Goal: Information Seeking & Learning: Compare options

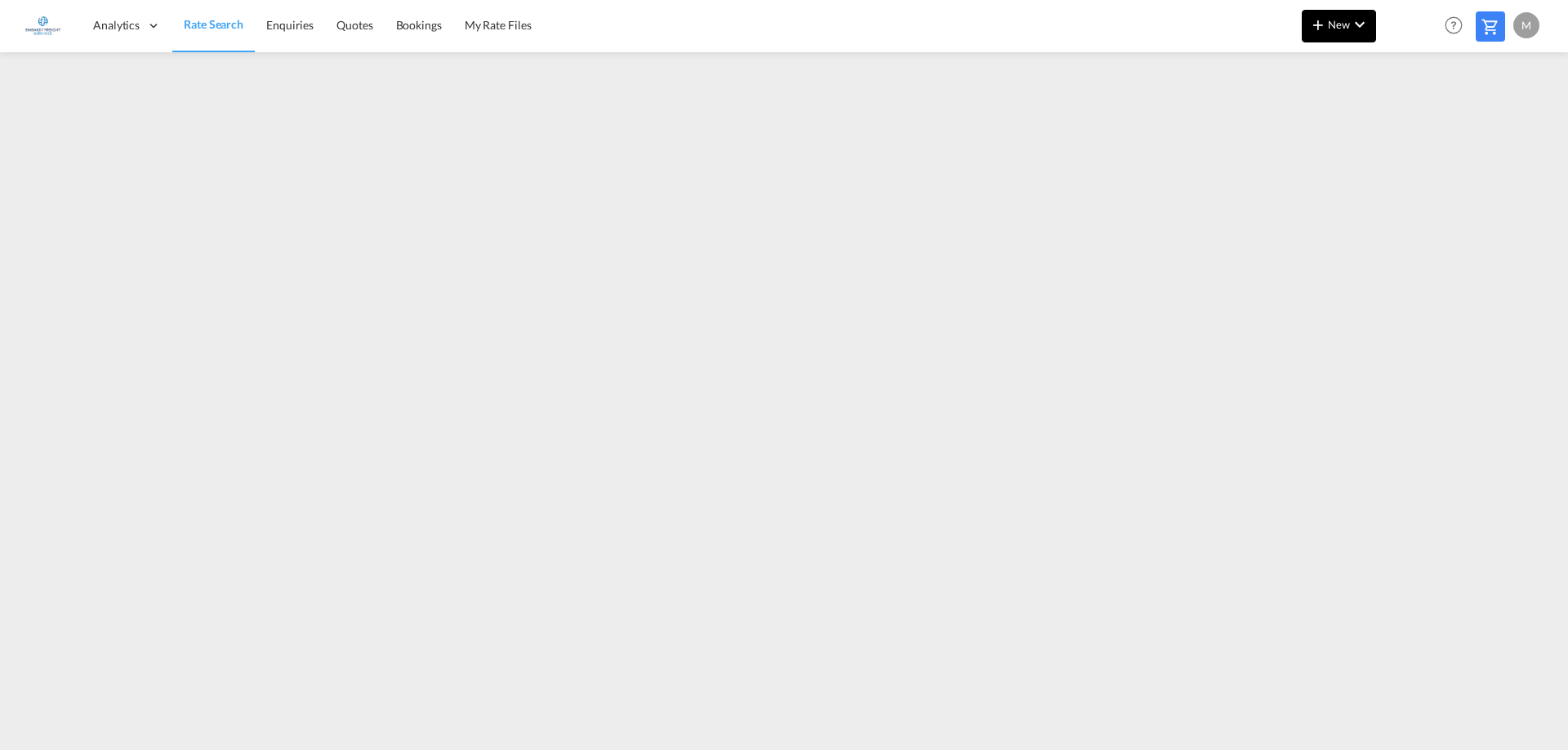
click at [1353, 22] on md-icon "icon-chevron-down" at bounding box center [1360, 25] width 19 height 19
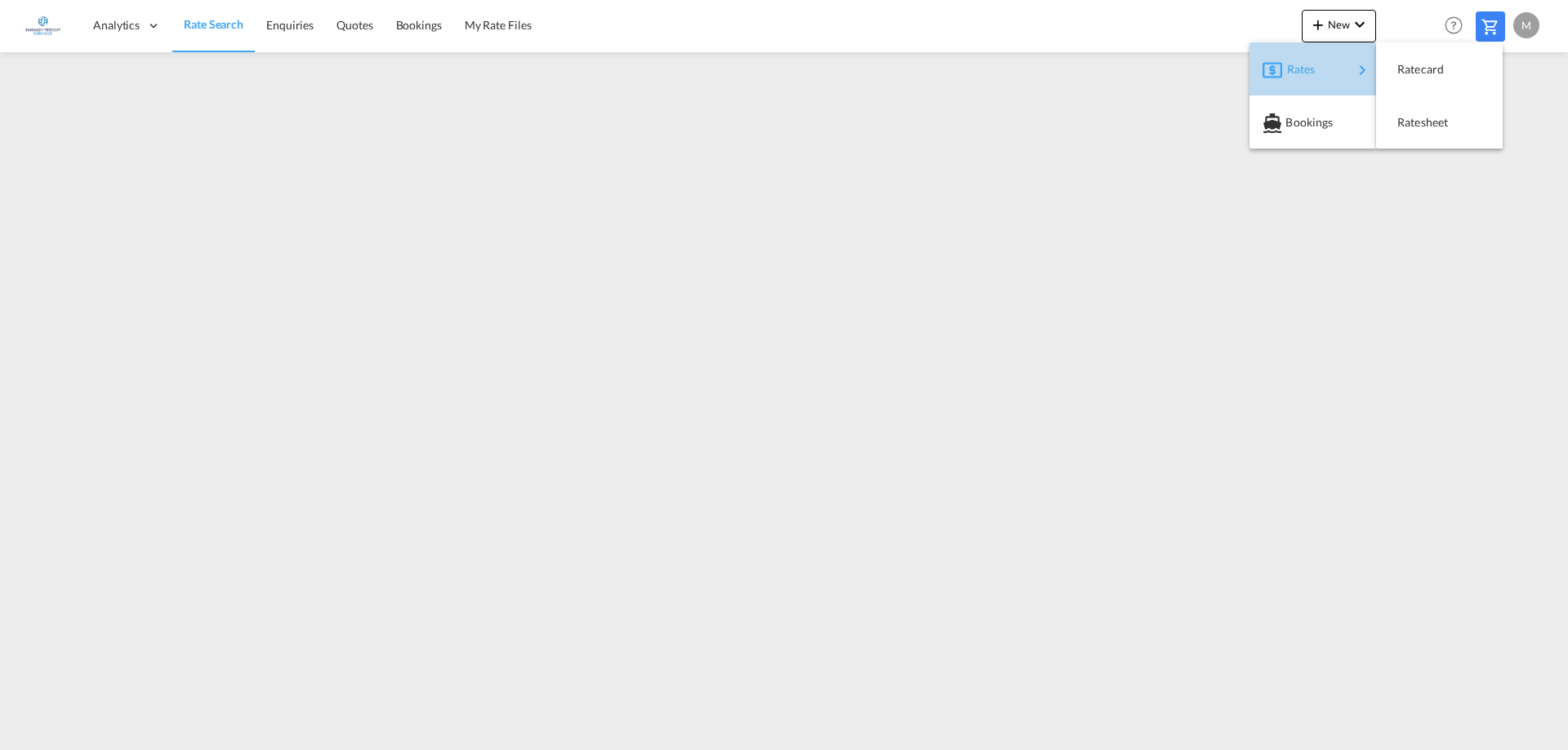
click at [1287, 75] on span "Rates" at bounding box center [1297, 69] width 19 height 32
click at [1415, 122] on span "Ratesheet" at bounding box center [1406, 122] width 18 height 32
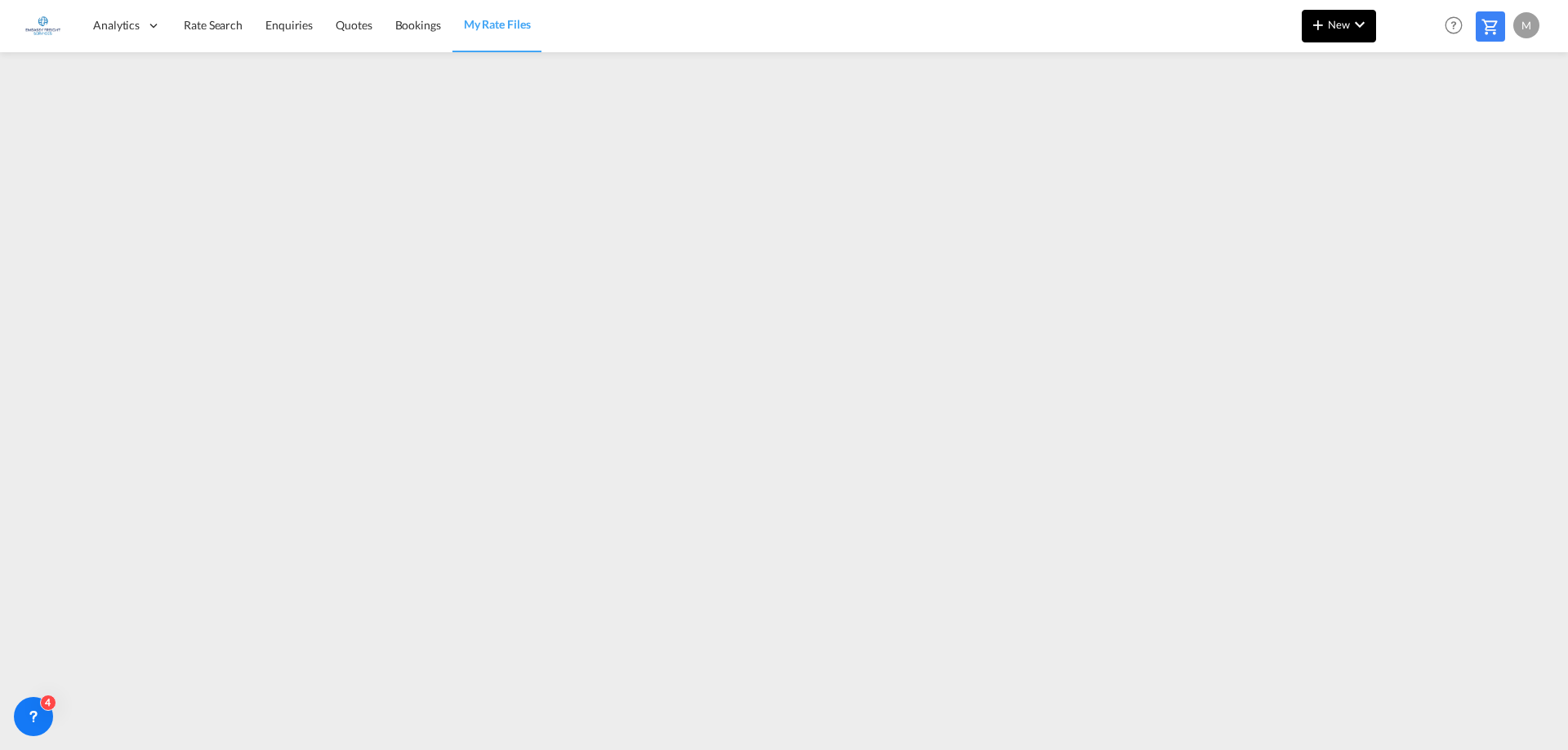
click at [1329, 26] on span "New" at bounding box center [1339, 24] width 61 height 13
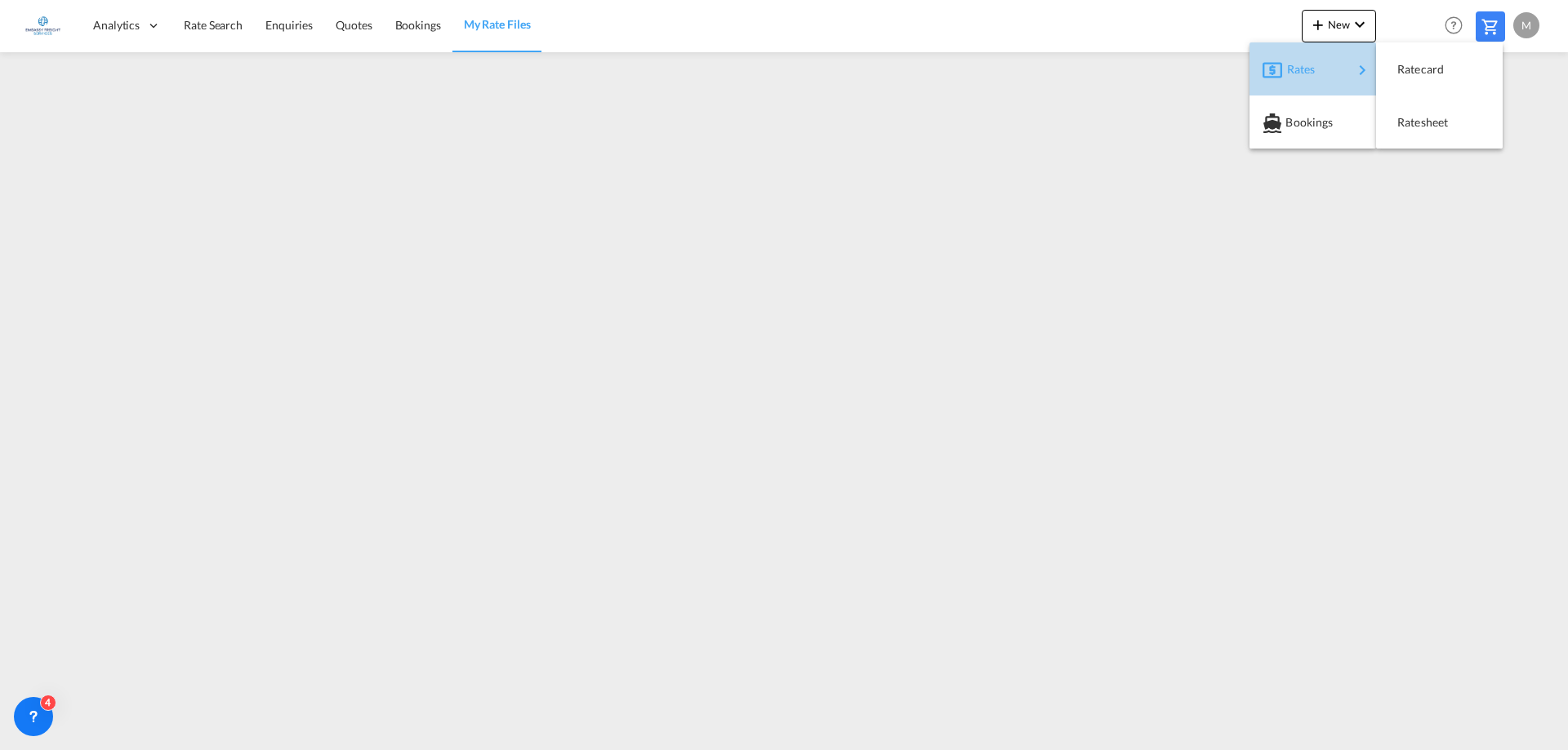
click at [1306, 70] on span "Rates" at bounding box center [1297, 69] width 19 height 32
click at [1405, 123] on span "Ratesheet" at bounding box center [1406, 122] width 18 height 32
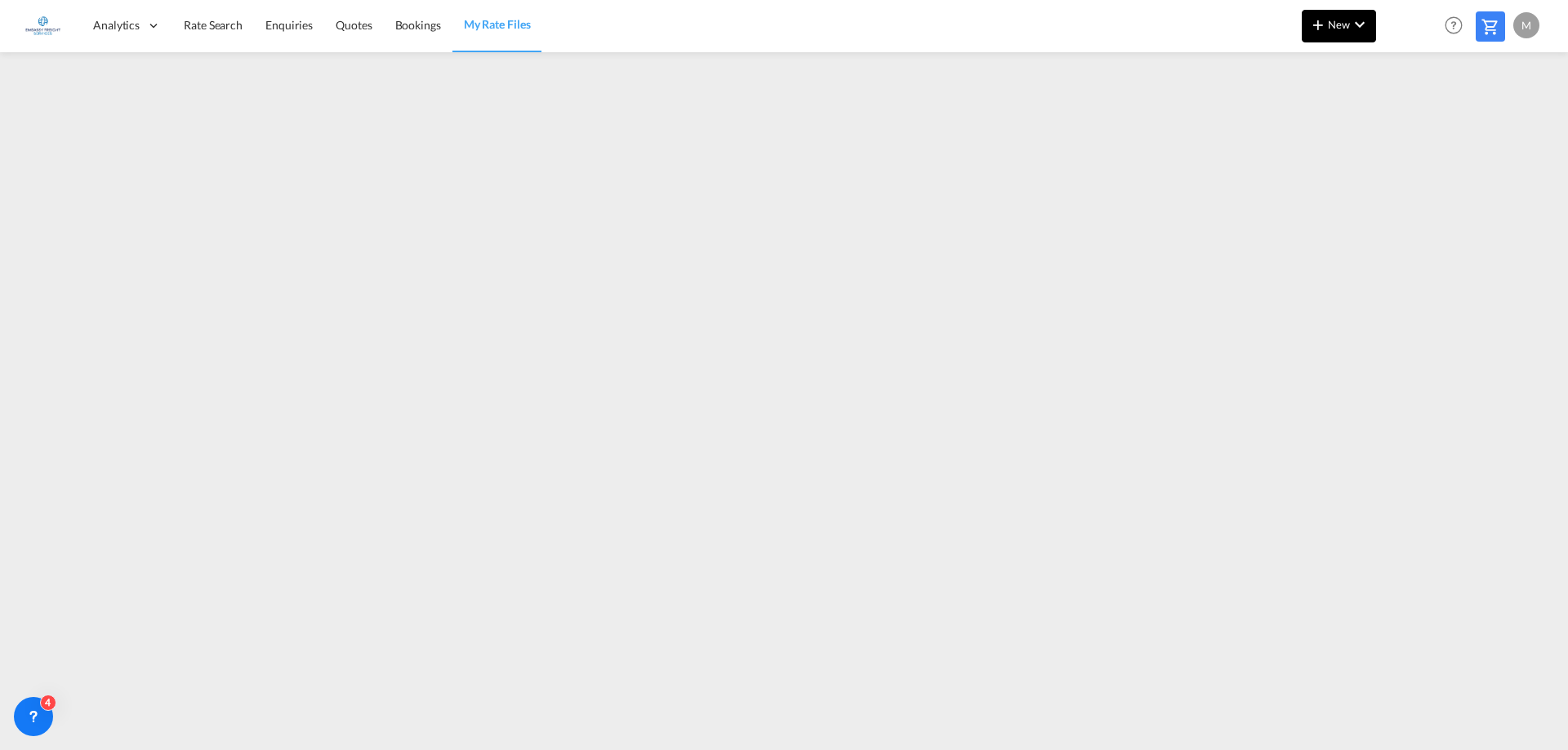
click at [1340, 31] on button "New" at bounding box center [1339, 25] width 75 height 32
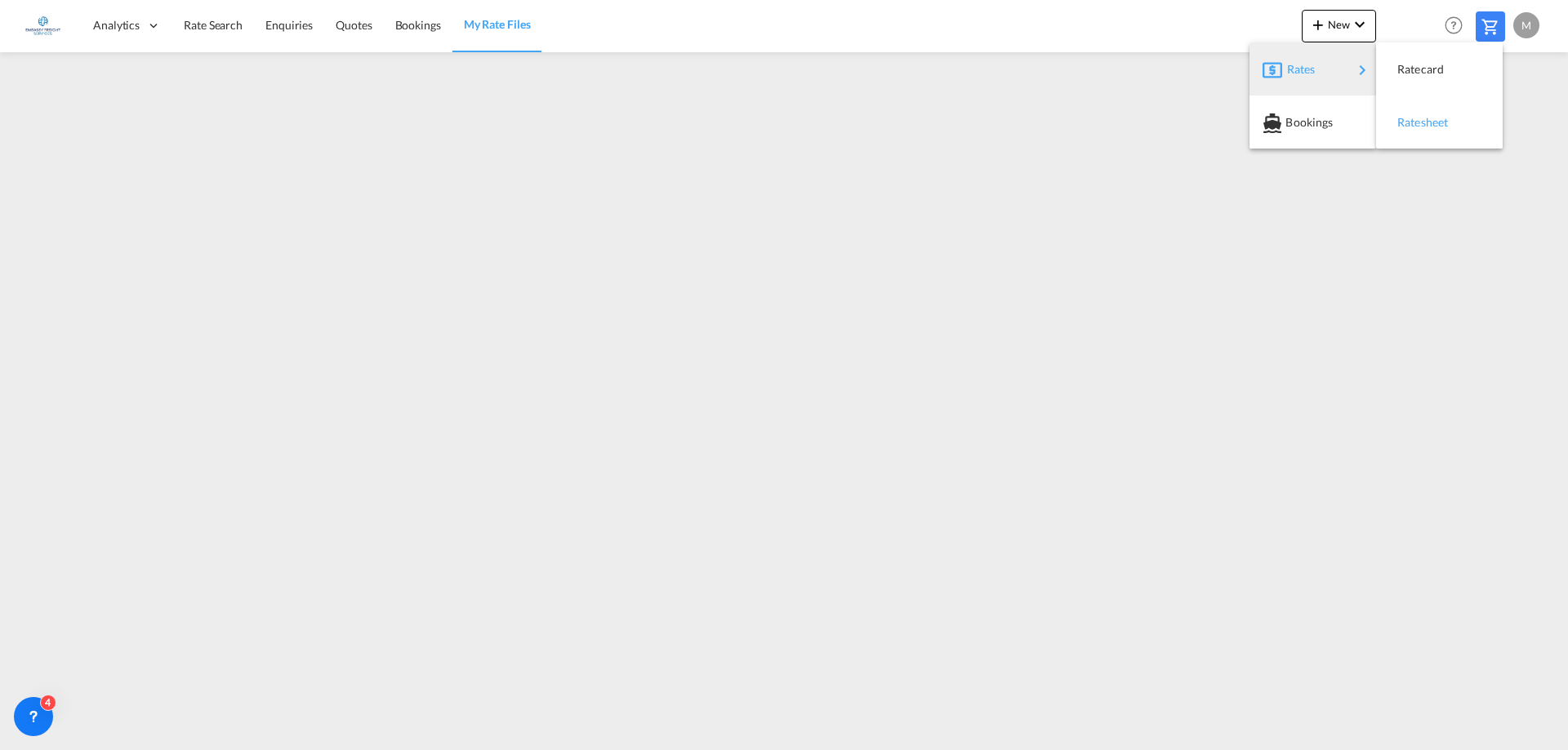
click at [1415, 120] on span "Ratesheet" at bounding box center [1406, 122] width 18 height 32
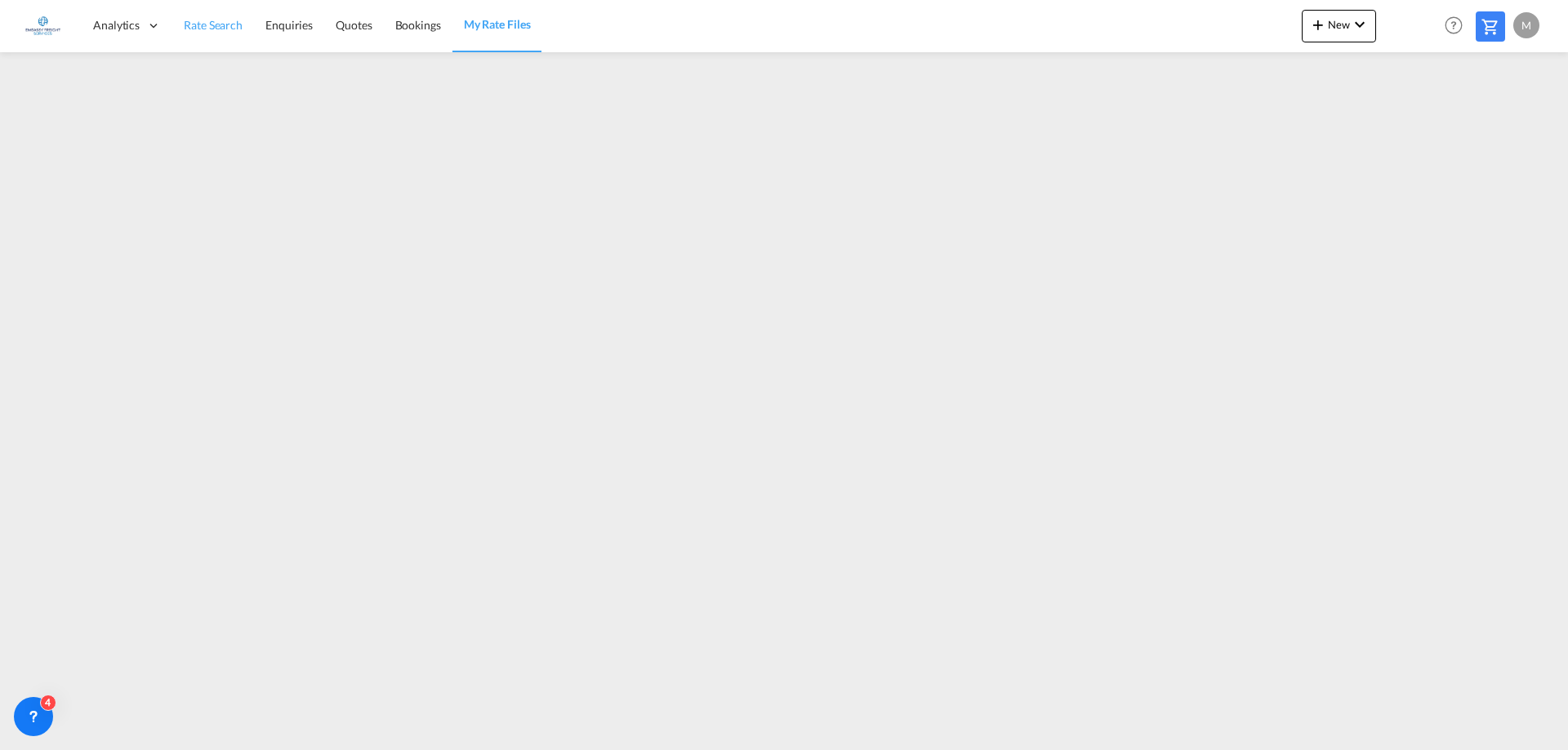
click at [195, 29] on span "Rate Search" at bounding box center [213, 25] width 59 height 14
click at [217, 16] on link "Rate Search" at bounding box center [213, 25] width 83 height 53
